Goal: Transaction & Acquisition: Book appointment/travel/reservation

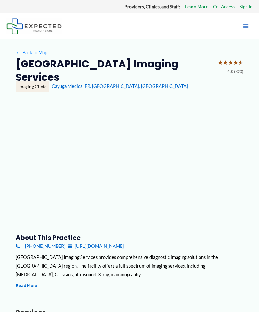
type input "**********"
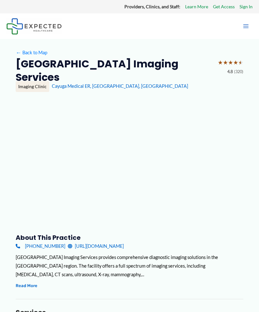
type input "**********"
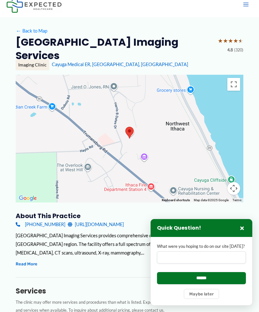
scroll to position [21, 0]
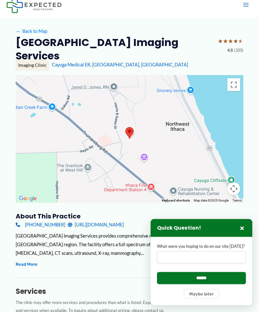
click at [93, 167] on div at bounding box center [129, 139] width 227 height 128
